Goal: Book appointment/travel/reservation

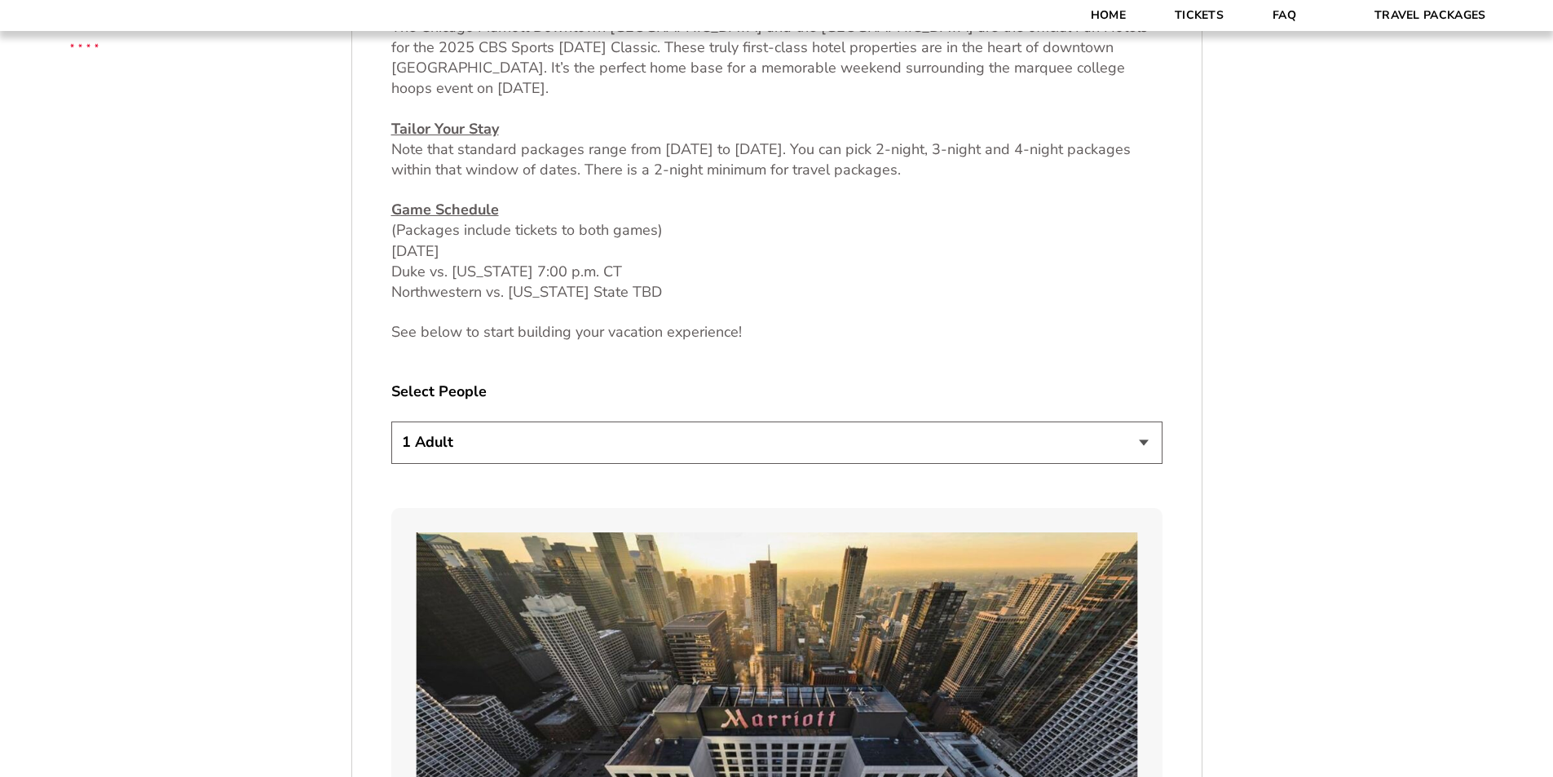
scroll to position [978, 0]
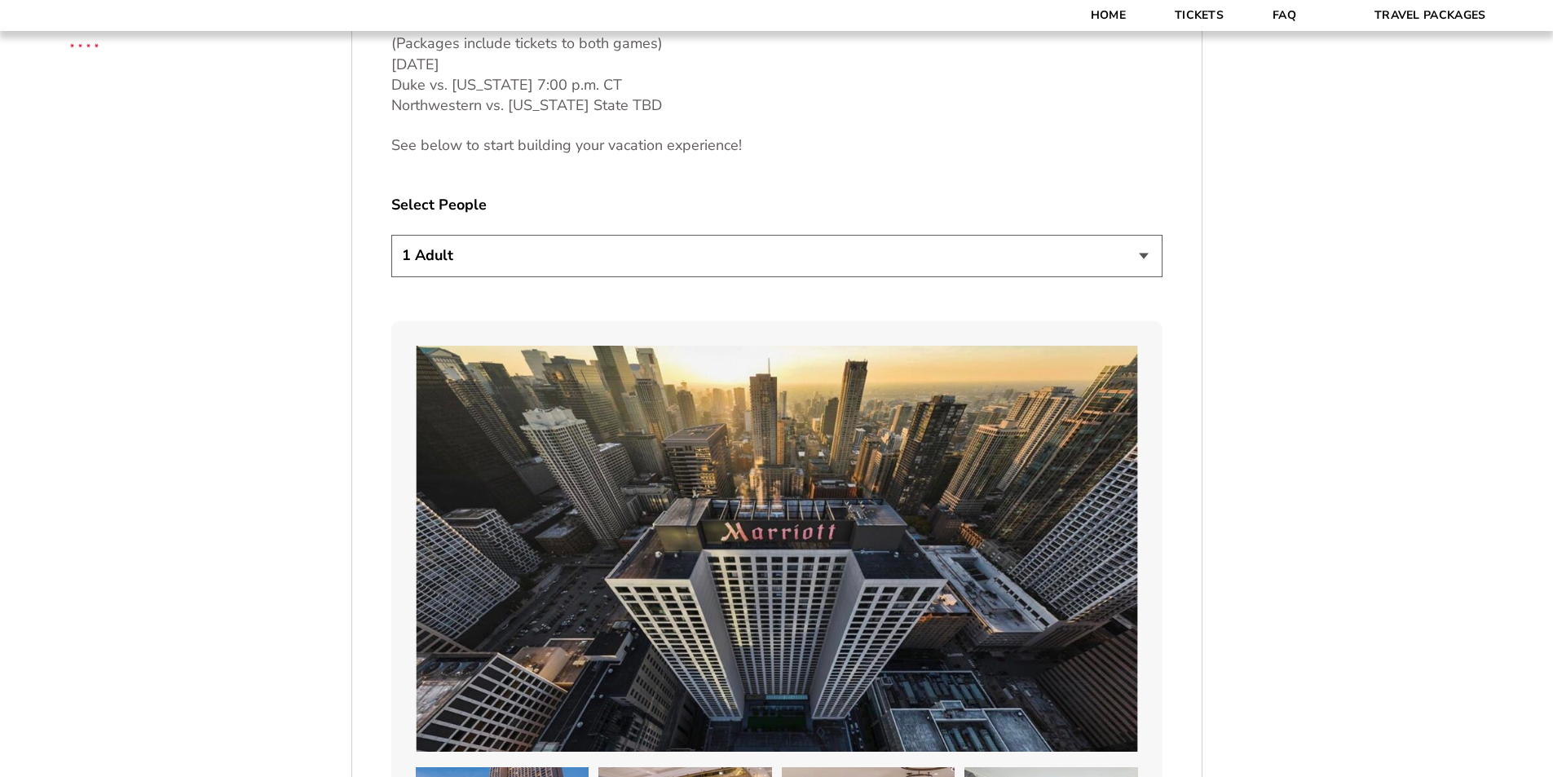
click at [1141, 257] on select "1 Adult 2 Adults 3 Adults 4 Adults 2 Adults + 1 Child 2 Adults + 2 Children 2 A…" at bounding box center [776, 256] width 771 height 42
select select "4 Adults"
click at [391, 235] on select "1 Adult 2 Adults 3 Adults 4 Adults 2 Adults + 1 Child 2 Adults + 2 Children 2 A…" at bounding box center [776, 256] width 771 height 42
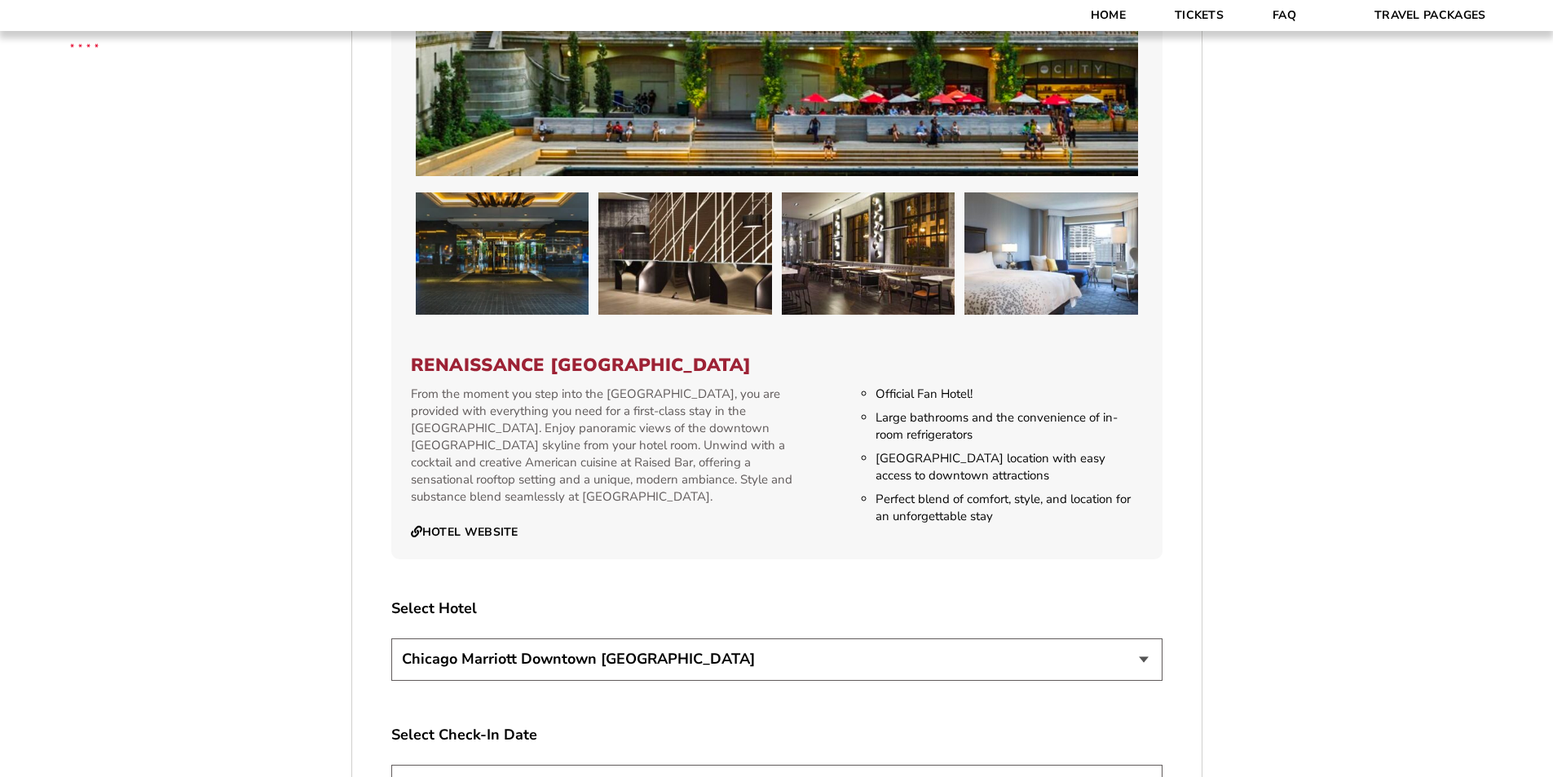
scroll to position [2527, 0]
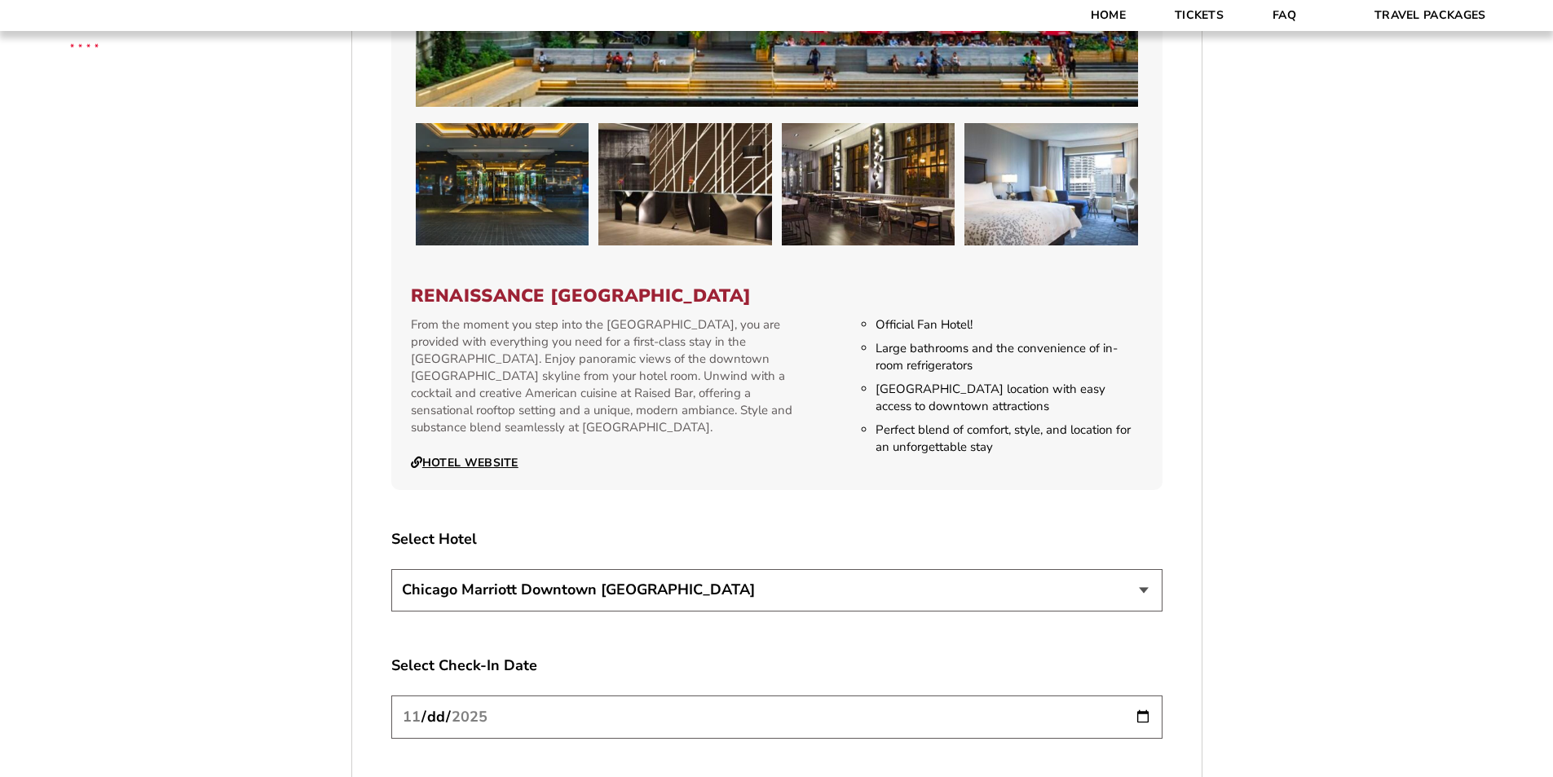
click at [452, 456] on link "Hotel Website" at bounding box center [465, 463] width 108 height 15
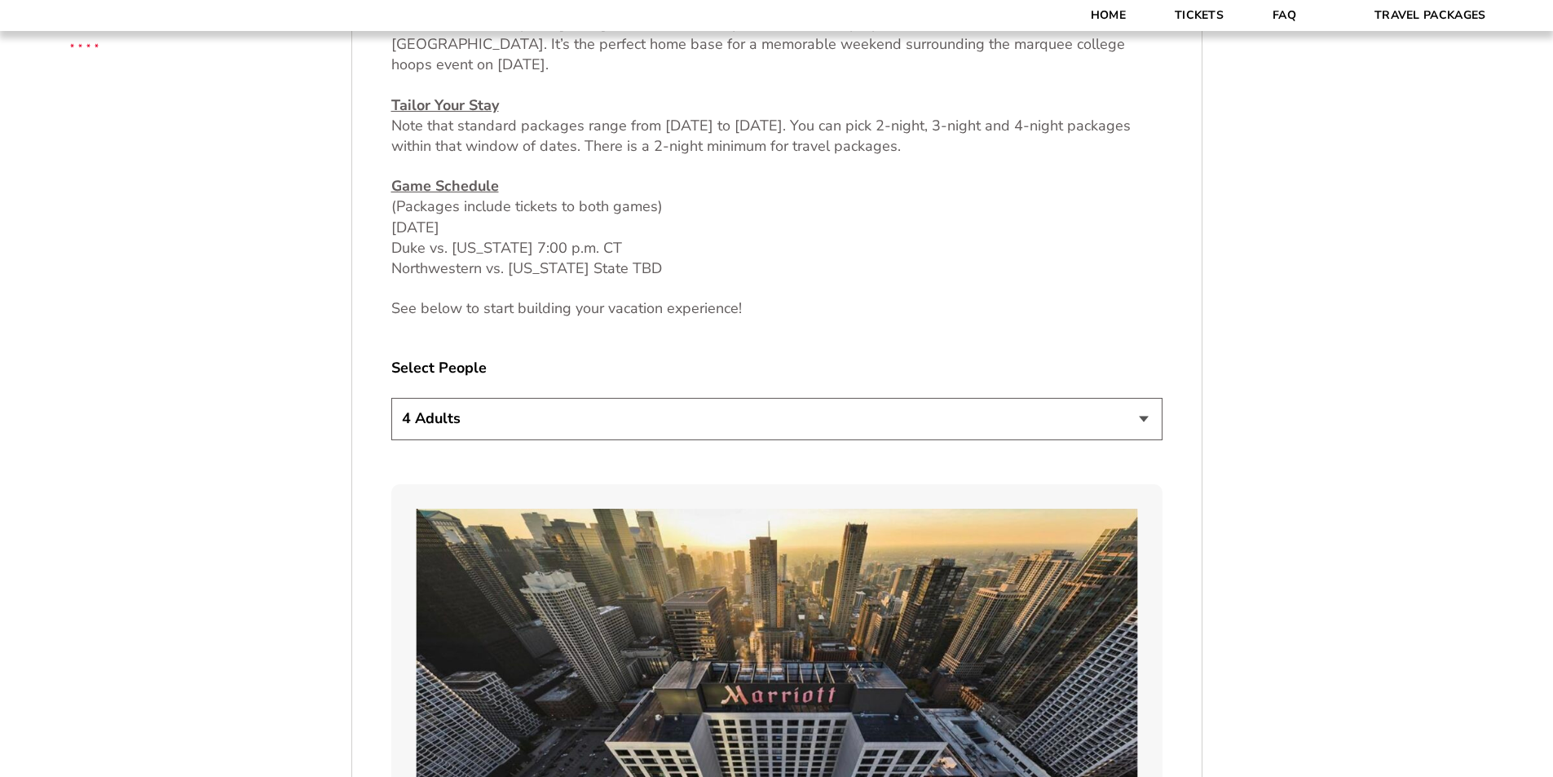
scroll to position [326, 0]
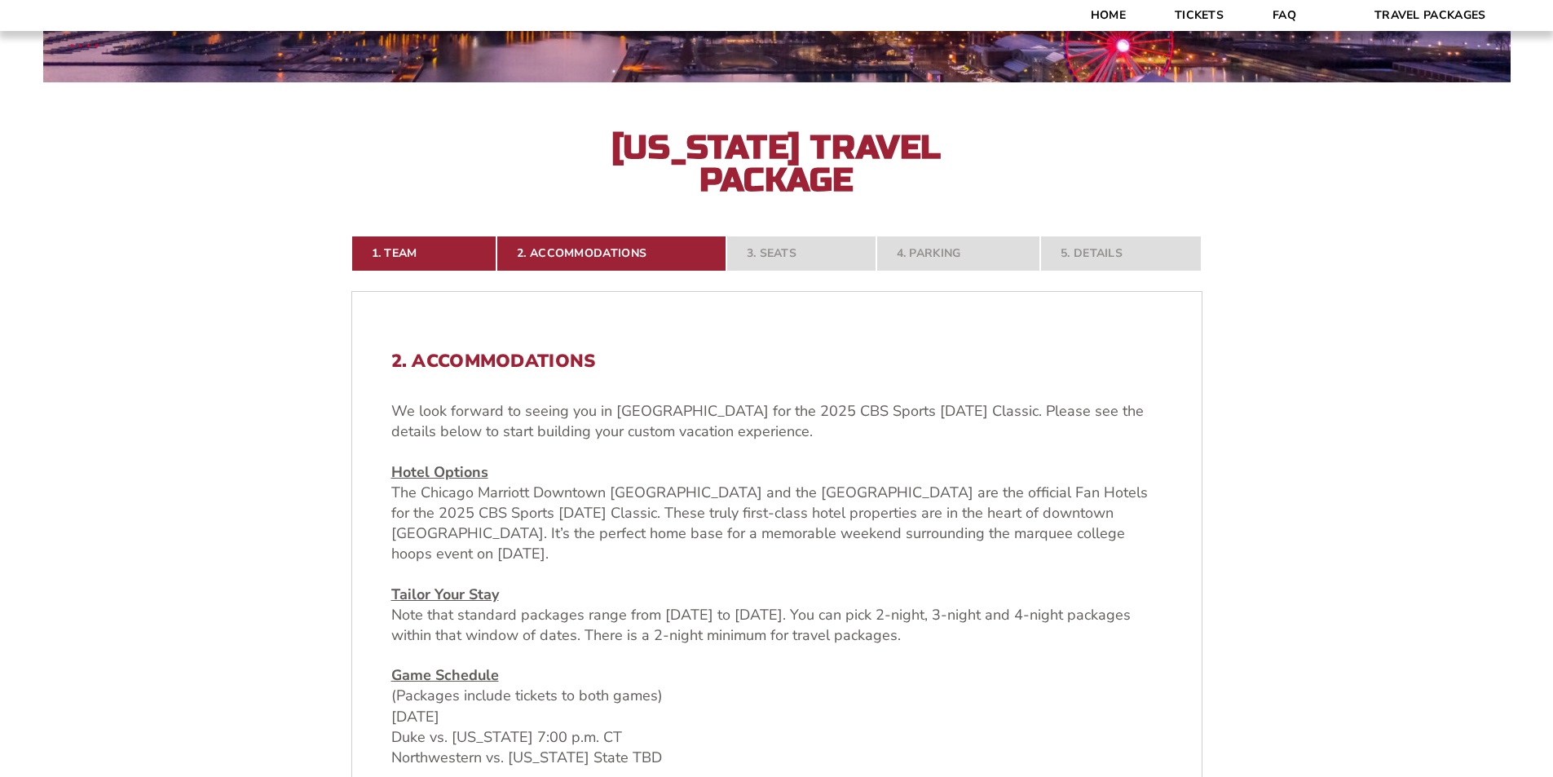
click at [776, 258] on nav "1. Team 2. Accommodations 3. Seats 4. Parking 5. Details" at bounding box center [776, 254] width 851 height 36
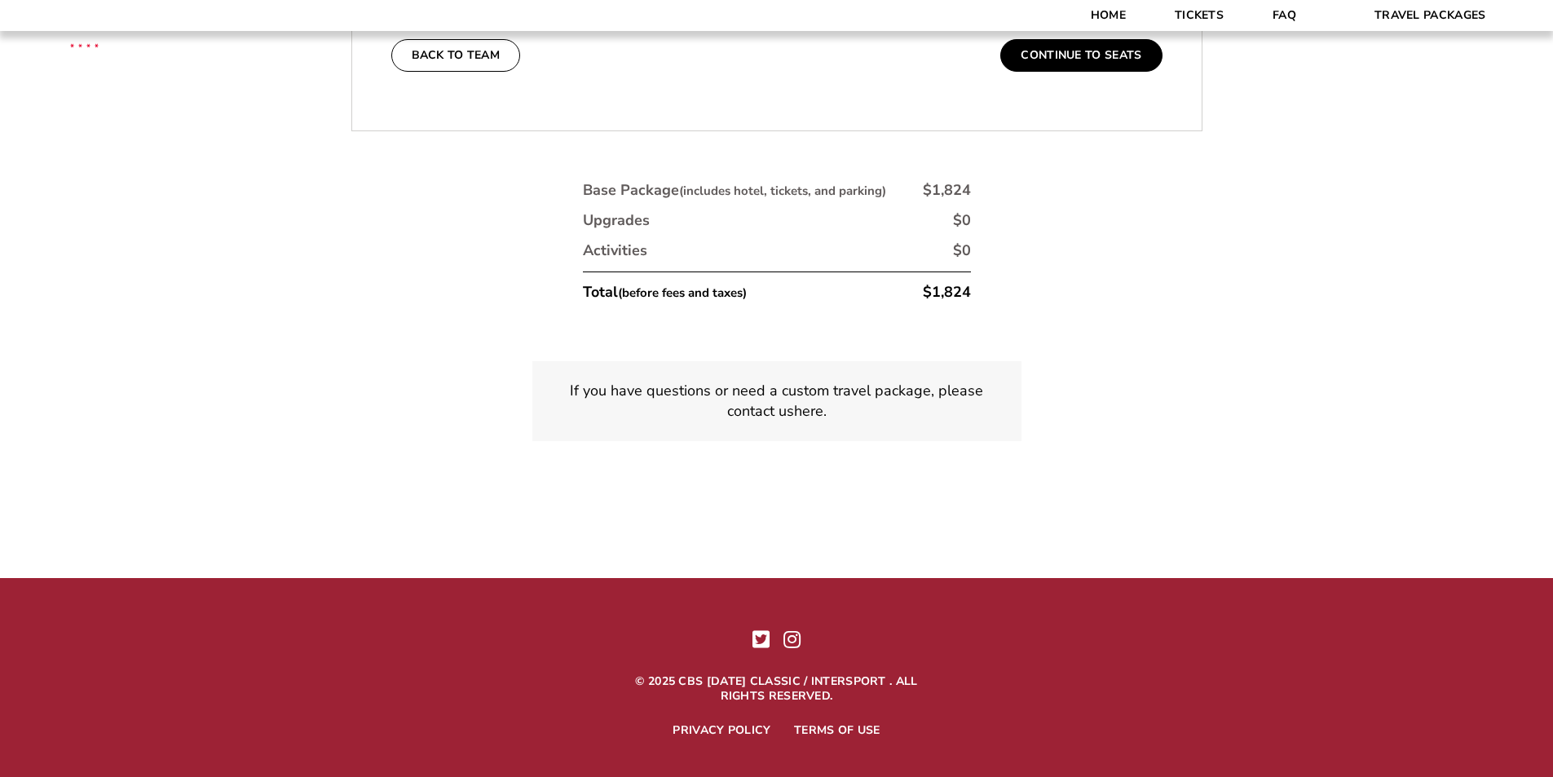
scroll to position [4018, 0]
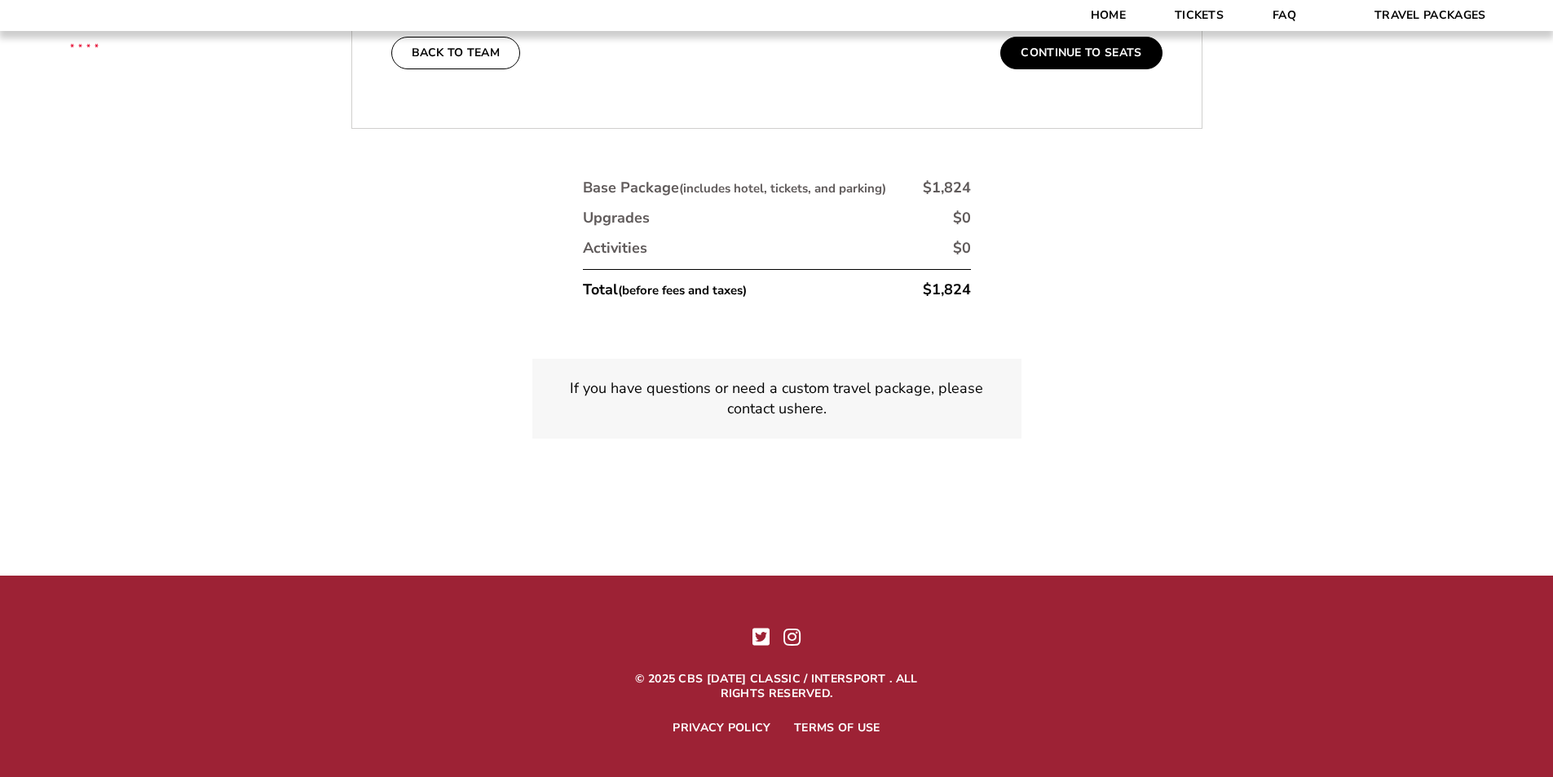
click at [769, 385] on p "If you have questions or need a custom travel package, please contact us here ." at bounding box center [777, 398] width 450 height 41
click at [873, 385] on p "If you have questions or need a custom travel package, please contact us here ." at bounding box center [777, 398] width 450 height 41
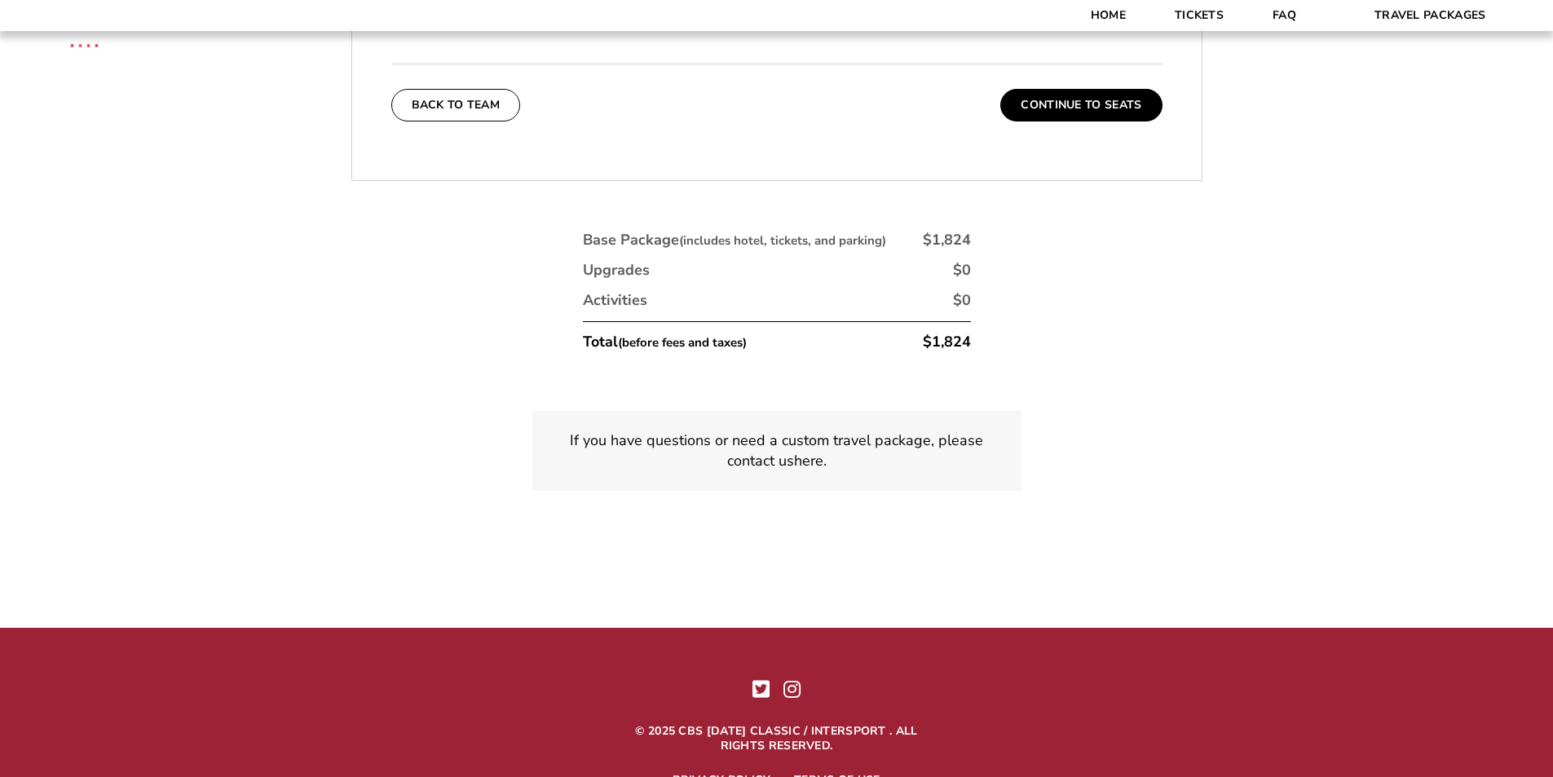
scroll to position [3936, 0]
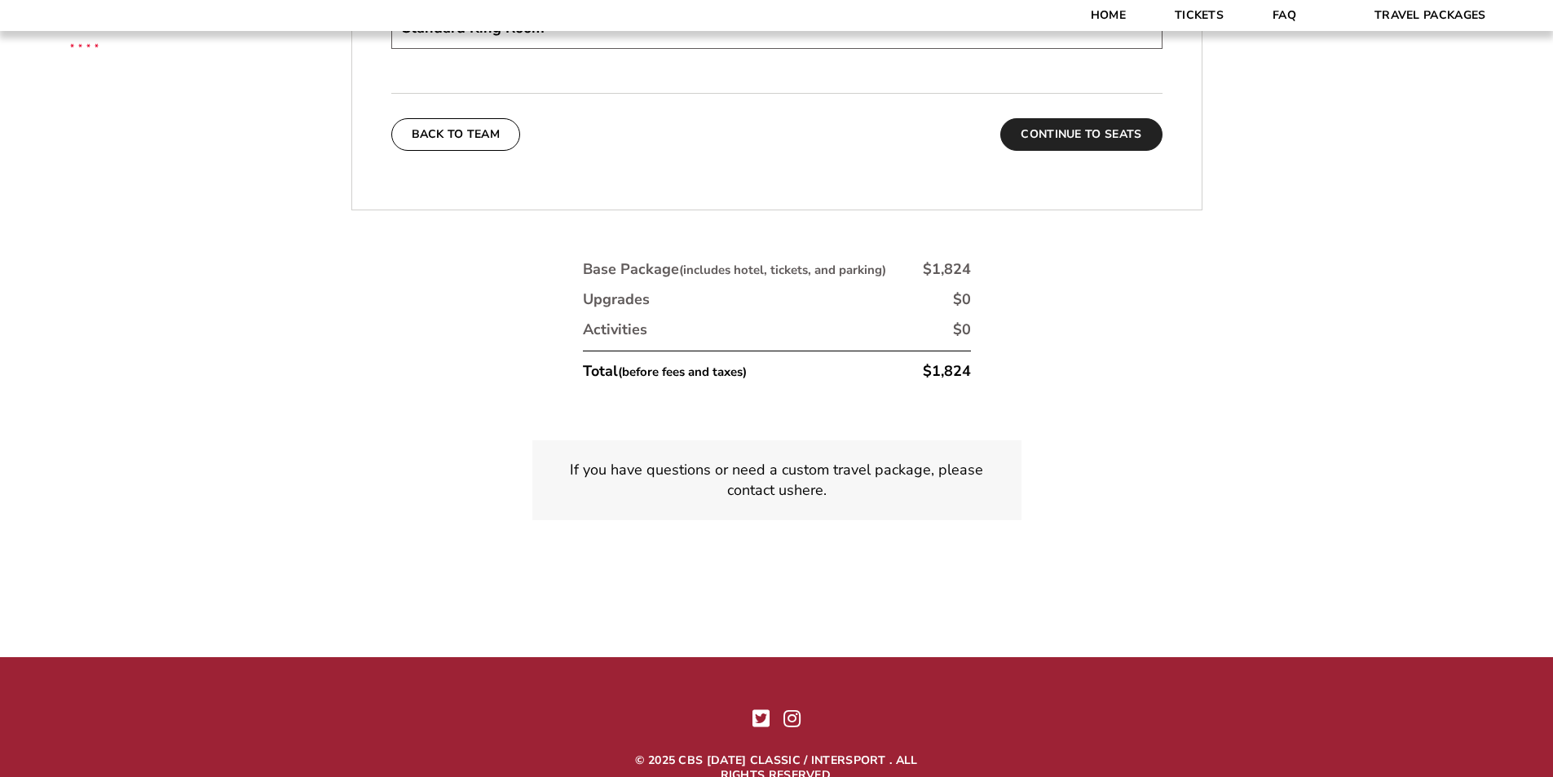
click at [1080, 121] on button "Continue To Seats" at bounding box center [1080, 134] width 161 height 33
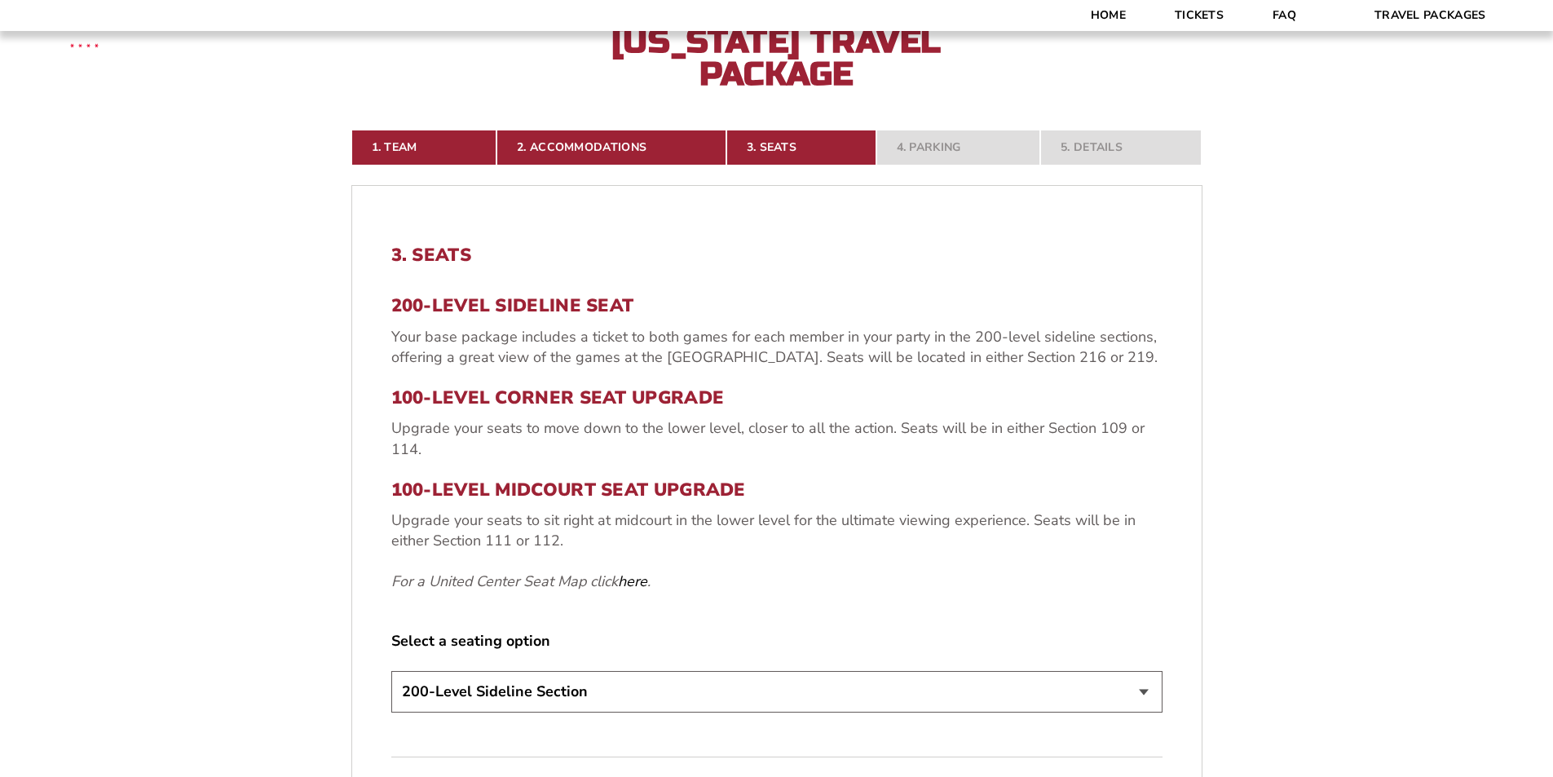
scroll to position [612, 0]
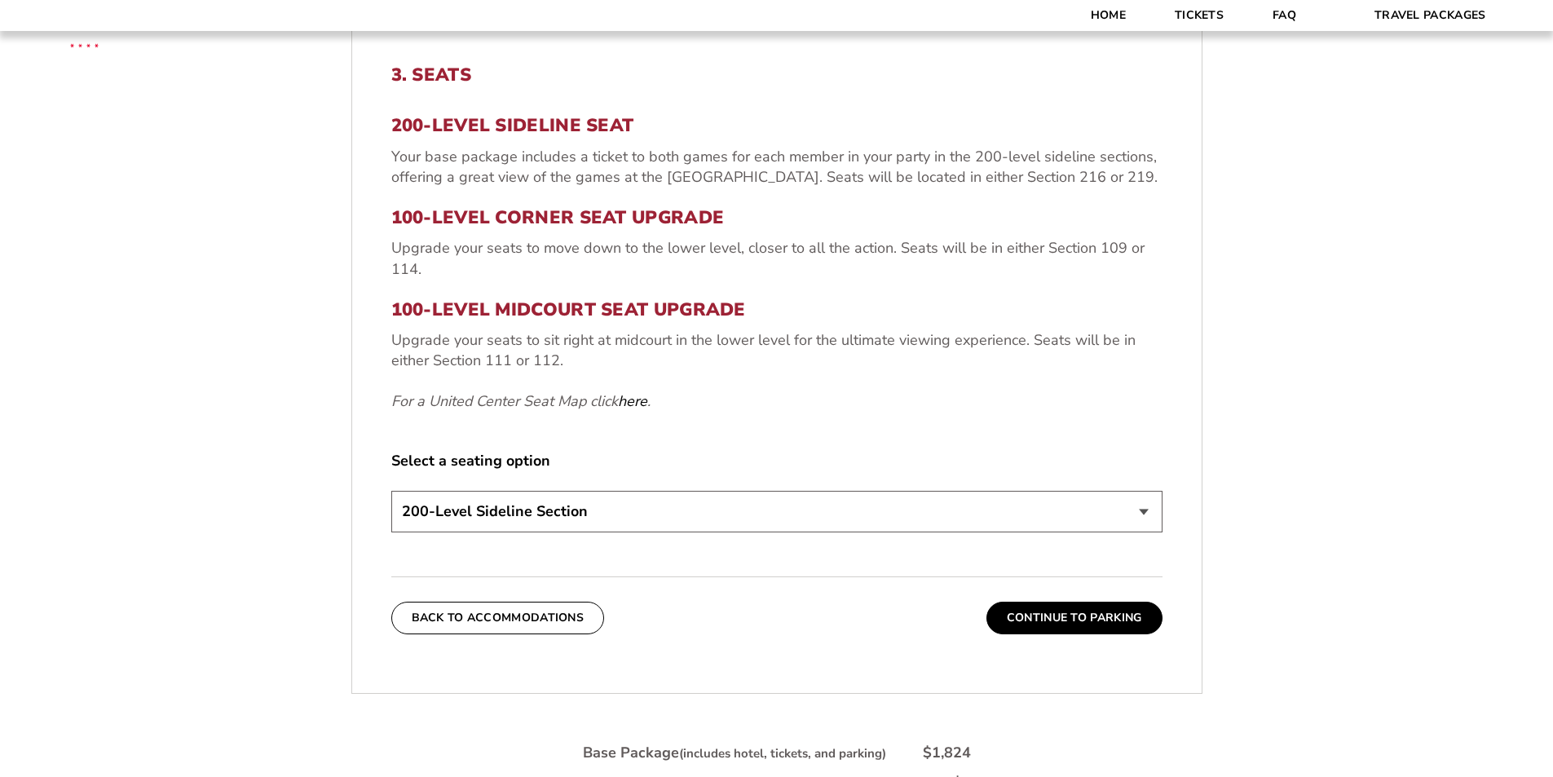
click at [1144, 514] on select "200-Level Sideline Section 100-Level Corner Seat Upgrade (+$80 per person) 100-…" at bounding box center [776, 512] width 771 height 42
click at [1306, 446] on form "[US_STATE] [US_STATE] Travel Package [PERSON_NAME] Travel Package [GEOGRAPHIC_D…" at bounding box center [776, 235] width 1553 height 1694
